Goal: Check status: Check status

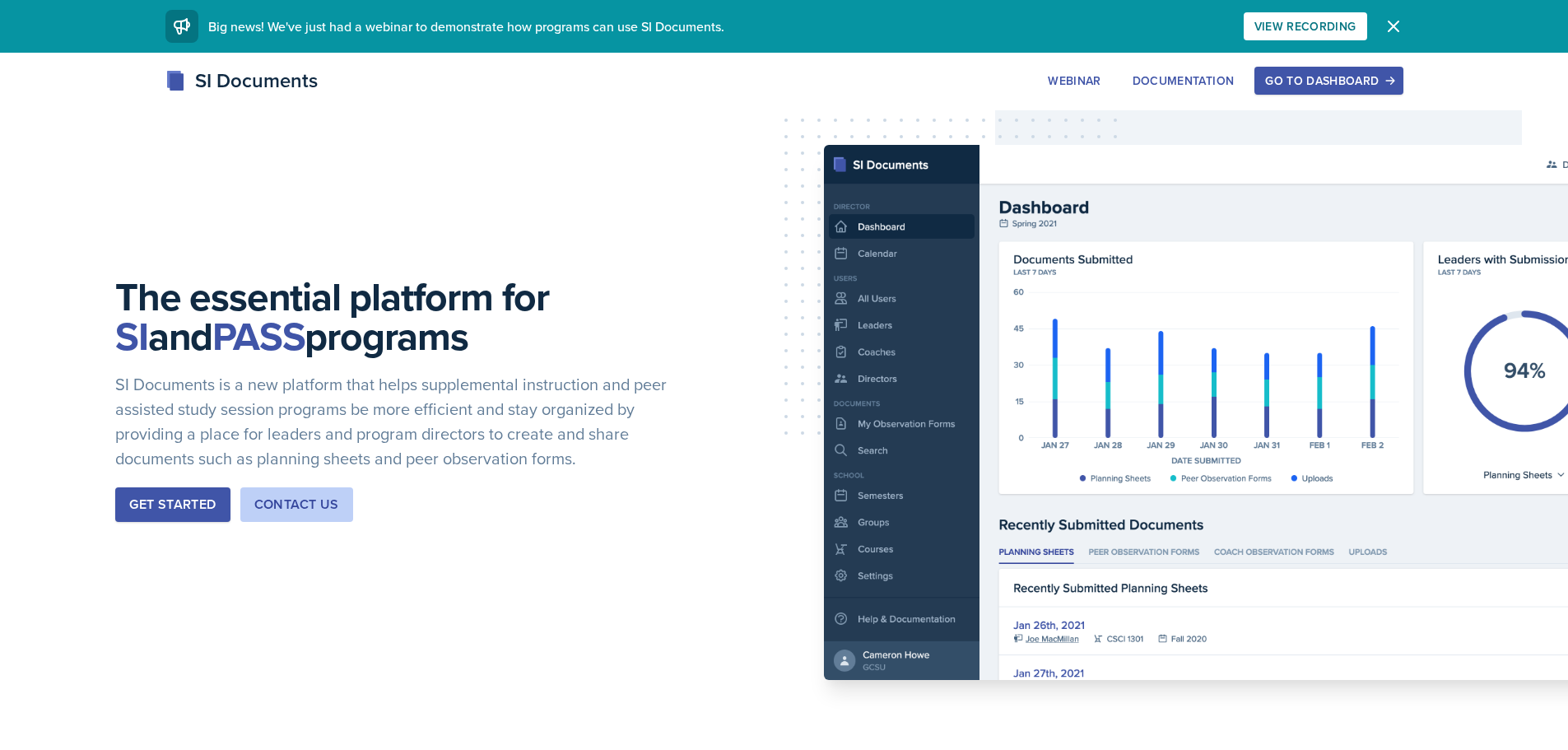
click at [1346, 85] on div "Go to Dashboard" at bounding box center [1328, 81] width 127 height 13
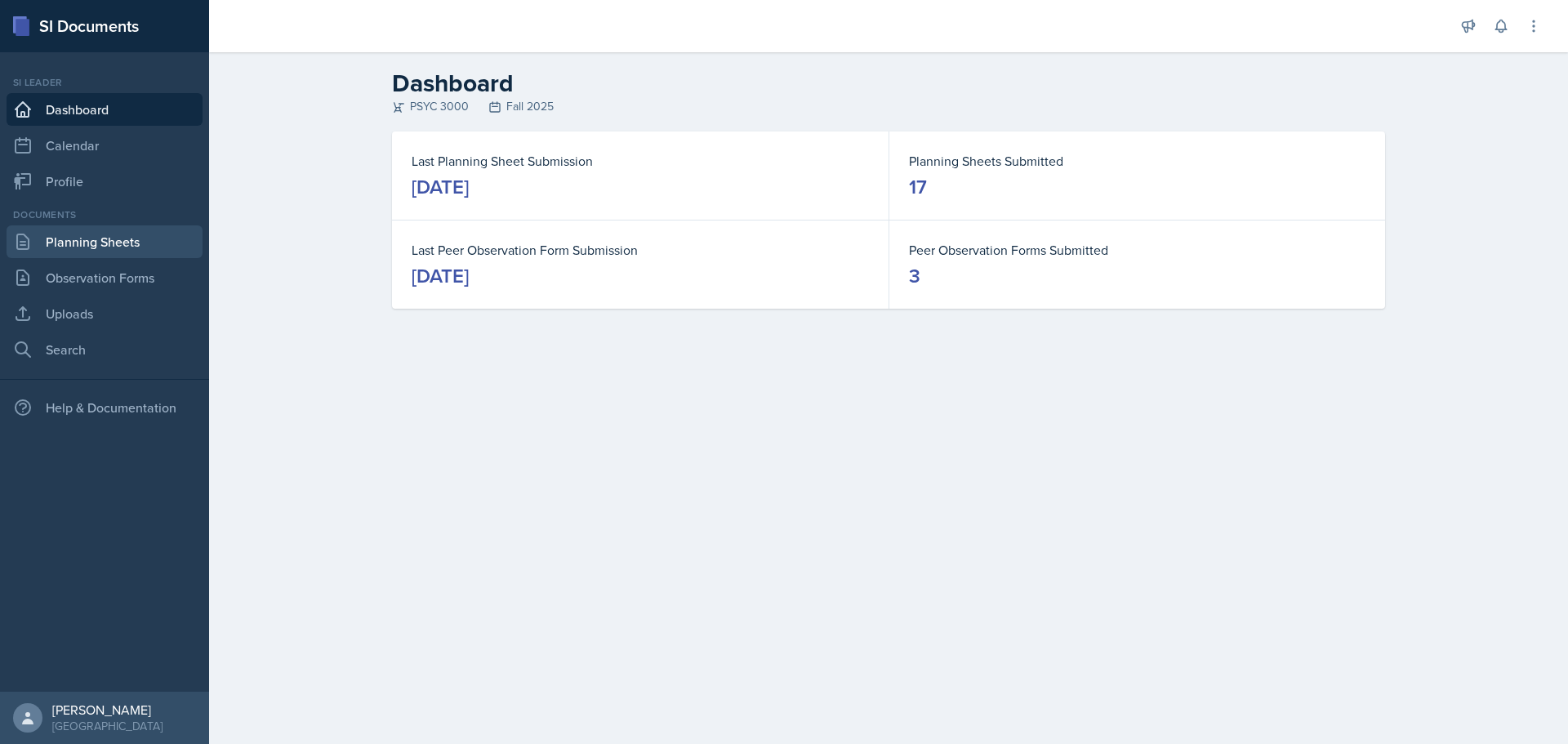
click at [106, 239] on link "Planning Sheets" at bounding box center [104, 242] width 196 height 33
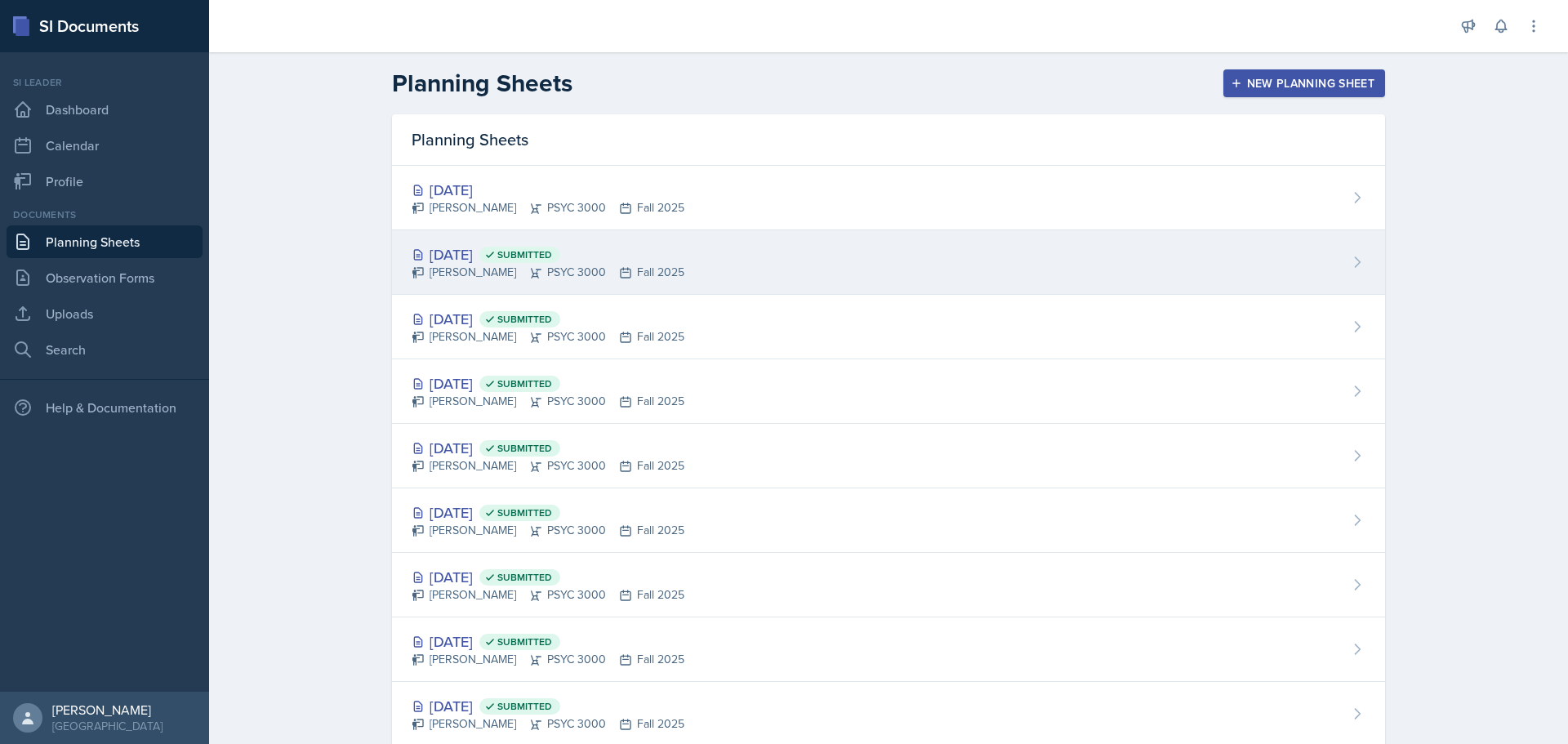
click at [505, 245] on div "[DATE] Submitted" at bounding box center [548, 255] width 273 height 22
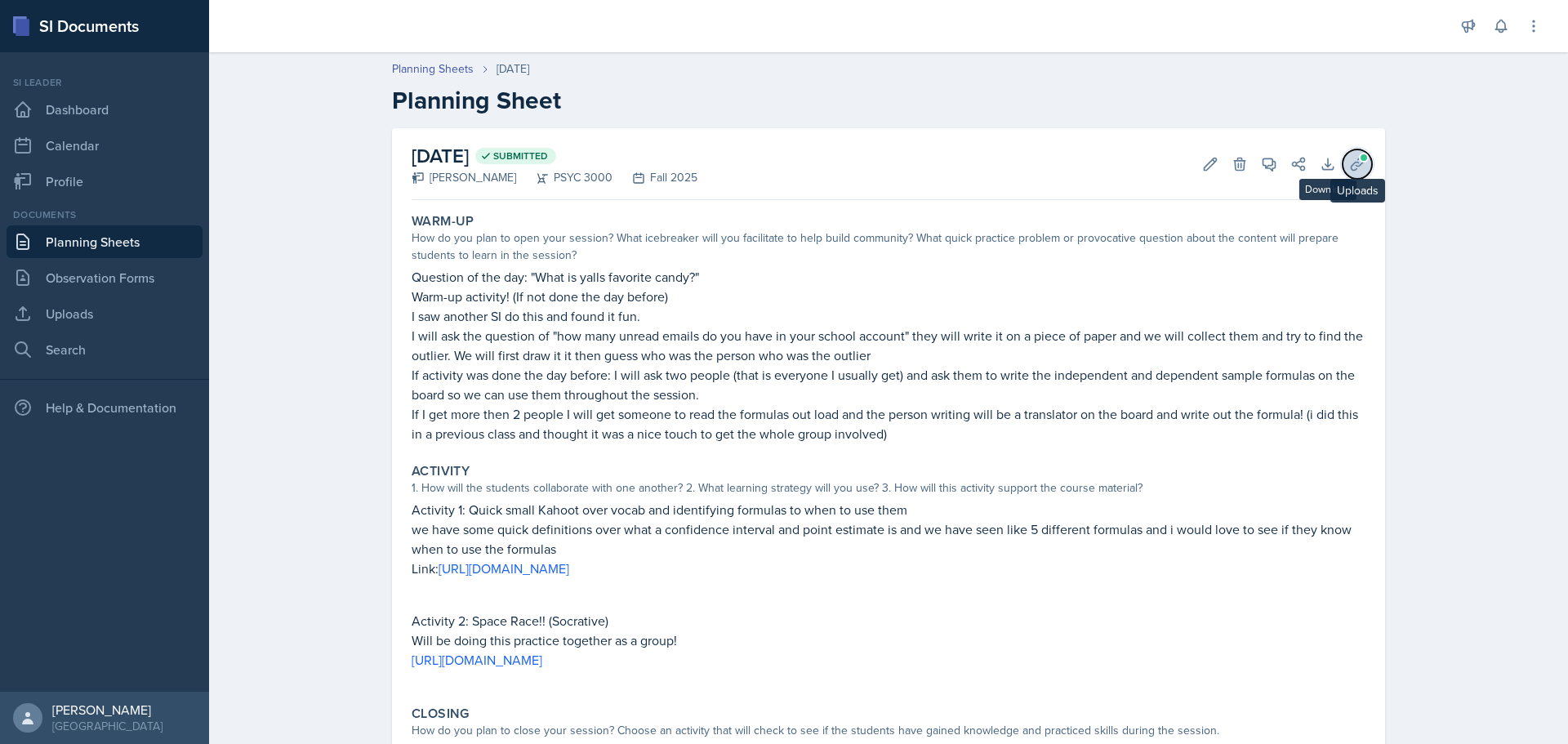
click at [1343, 157] on button "Uploads" at bounding box center [1357, 165] width 29 height 29
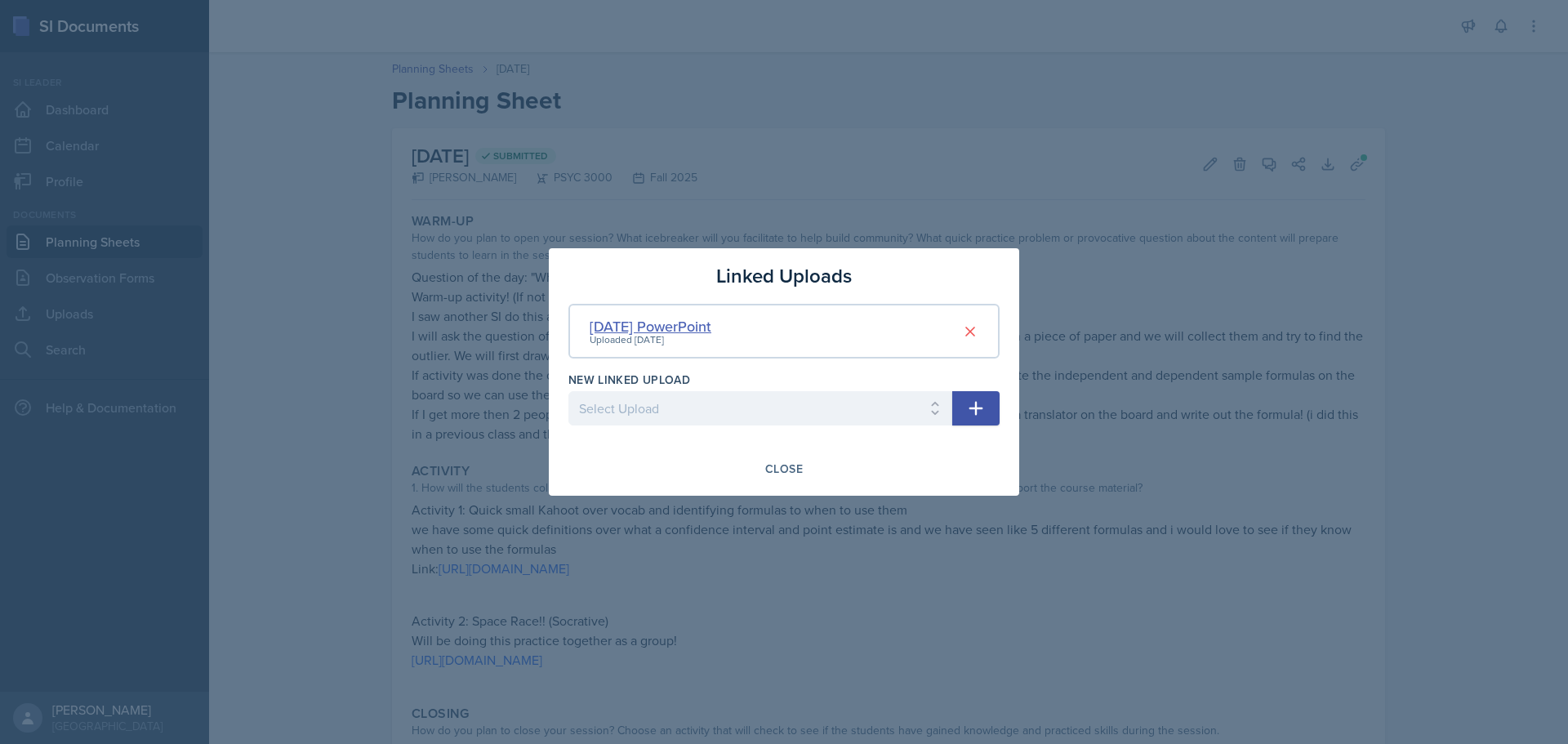
click at [609, 317] on div "[DATE] PowerPoint" at bounding box center [650, 326] width 121 height 22
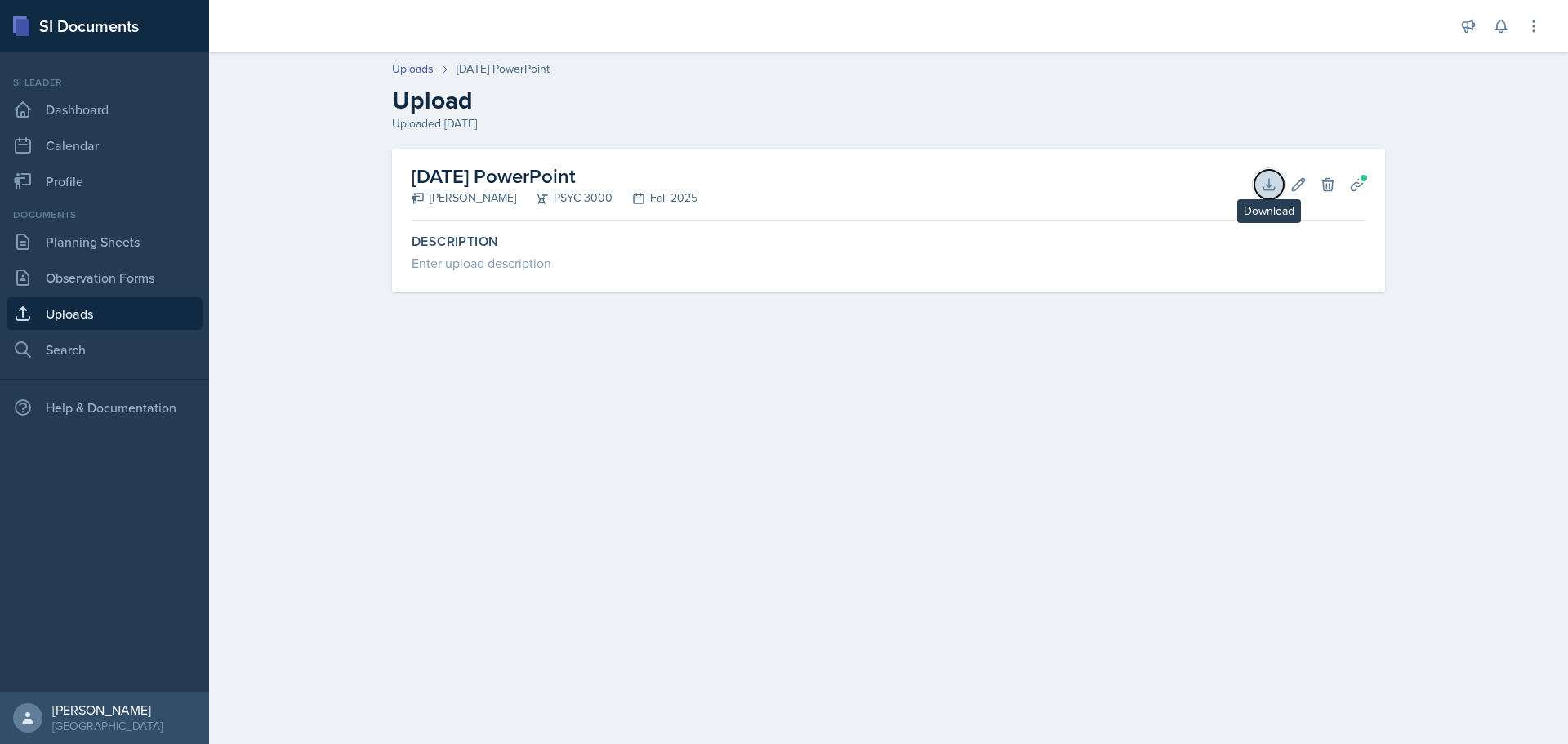
click at [1267, 188] on icon at bounding box center [1269, 185] width 17 height 17
click at [109, 245] on link "Planning Sheets" at bounding box center [104, 242] width 196 height 33
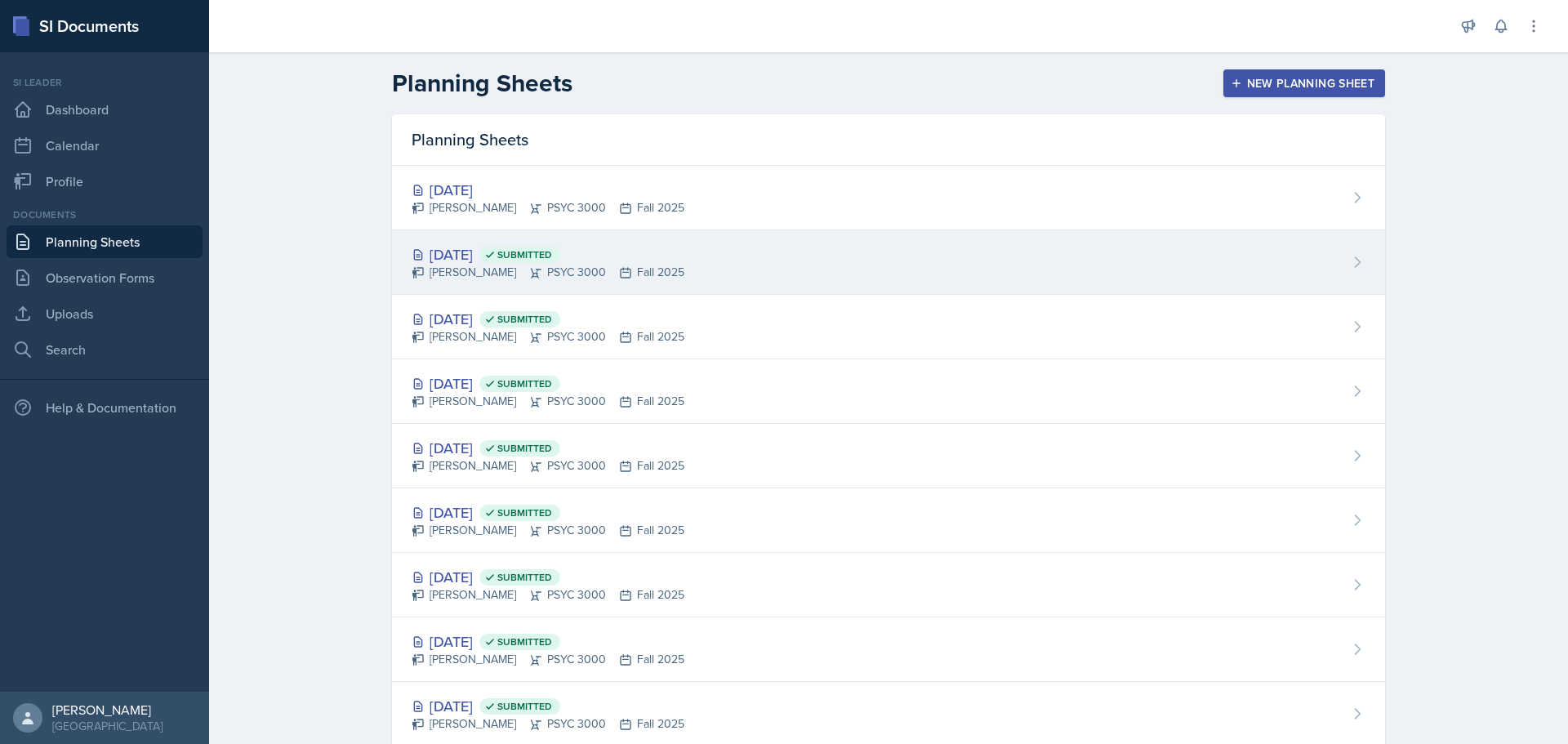
click at [518, 247] on div "[DATE] Submitted" at bounding box center [548, 255] width 273 height 22
